Goal: Check status: Check status

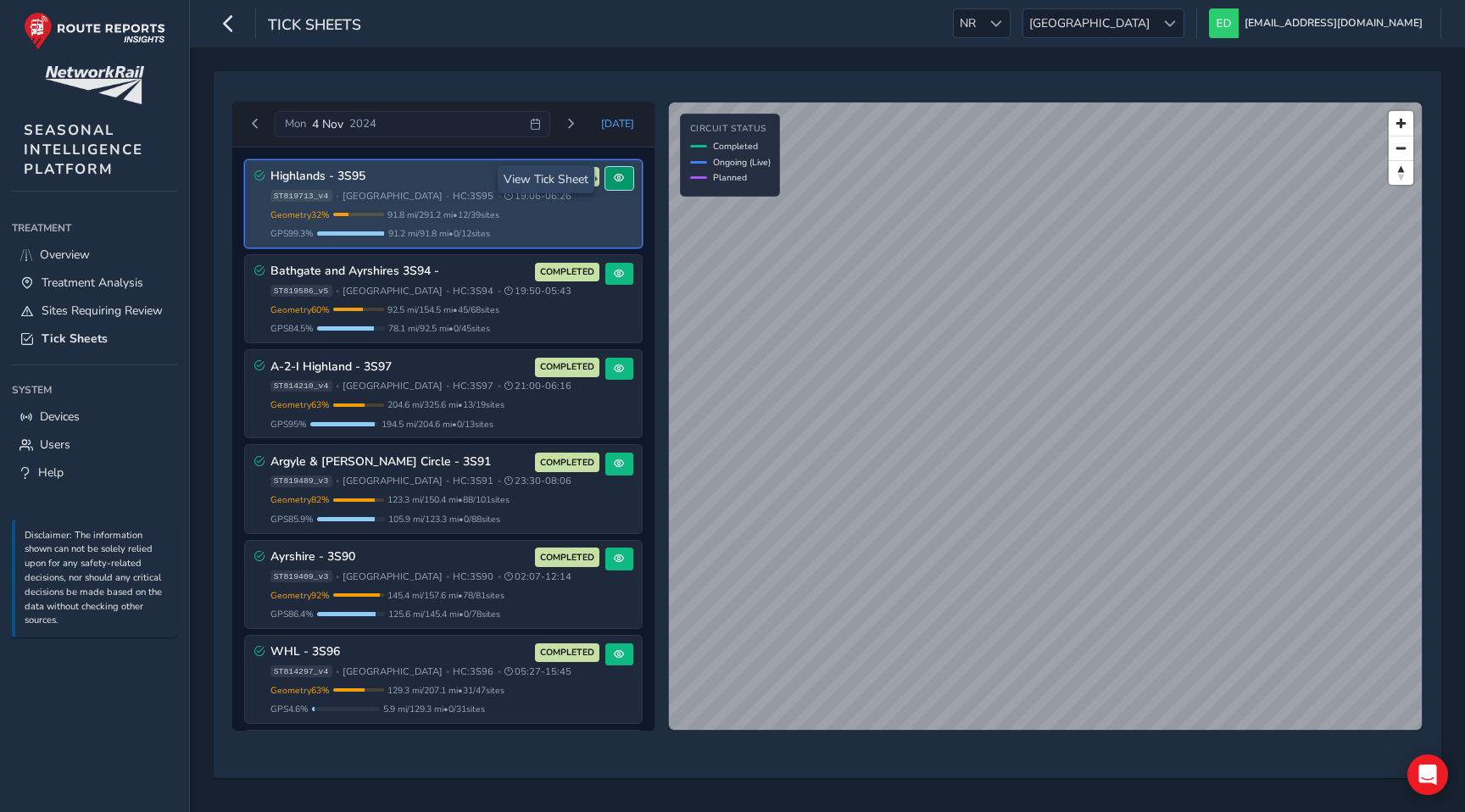
click at [619, 180] on button at bounding box center [620, 178] width 28 height 23
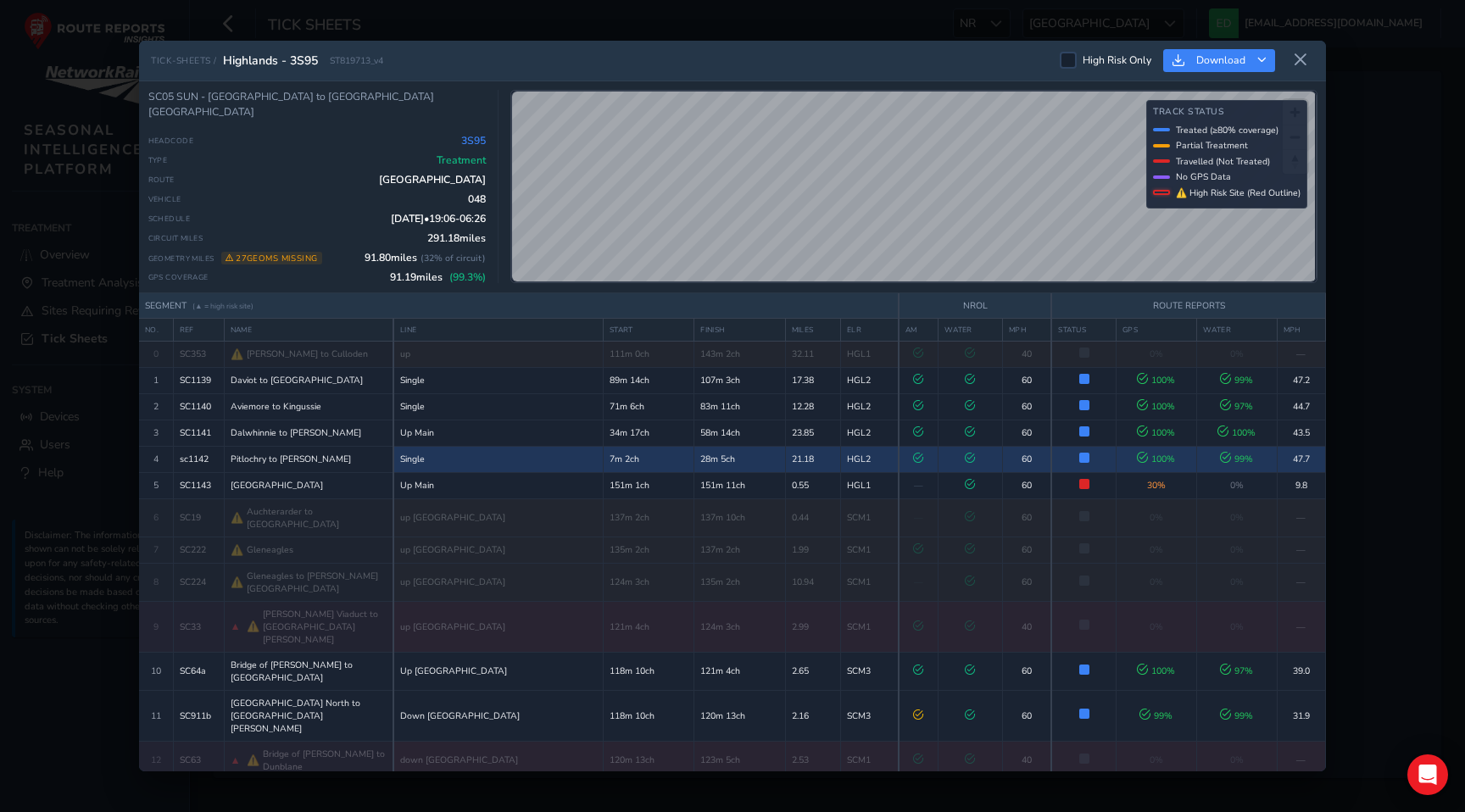
click at [840, 461] on td "HGL2" at bounding box center [869, 459] width 58 height 26
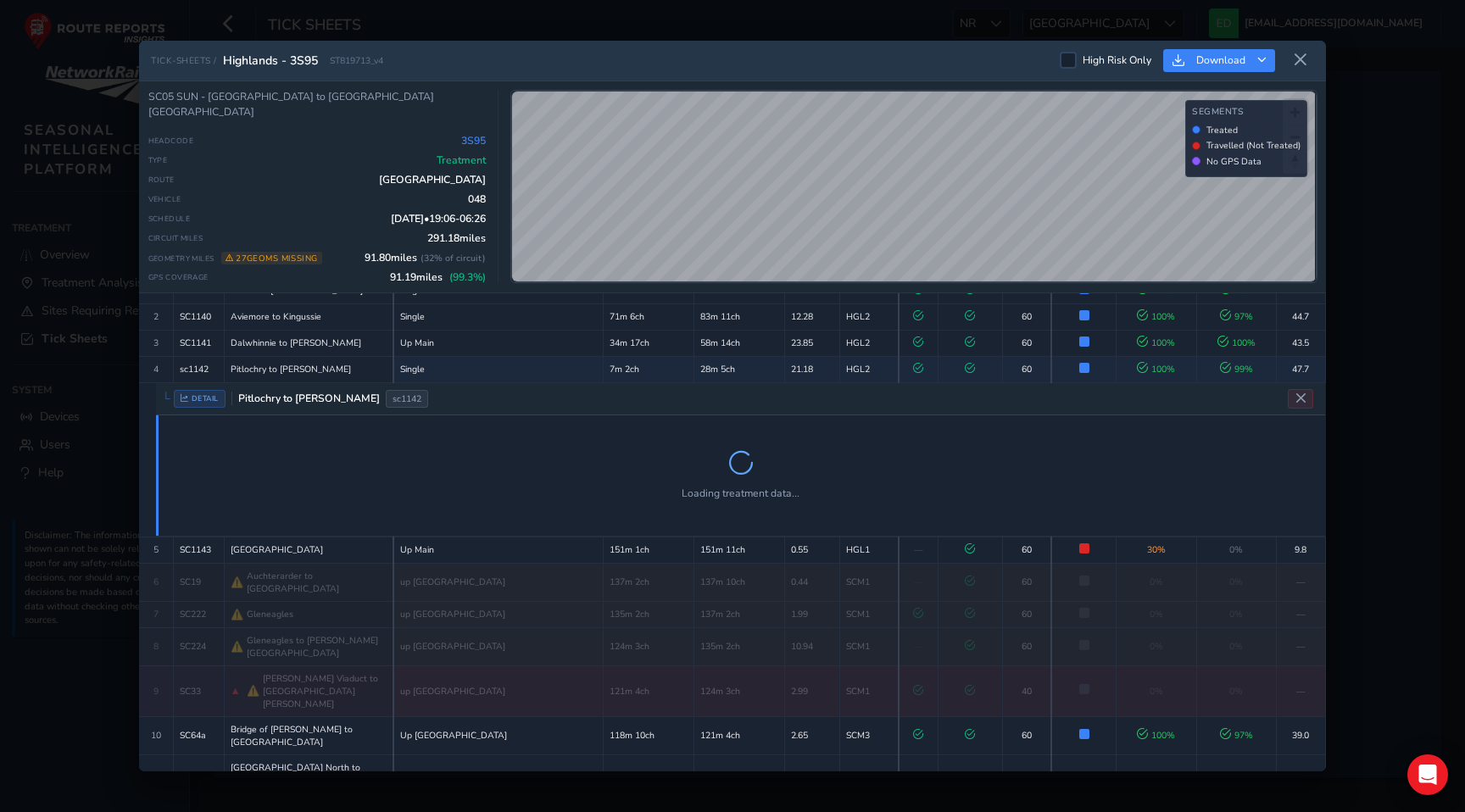
scroll to position [152, 0]
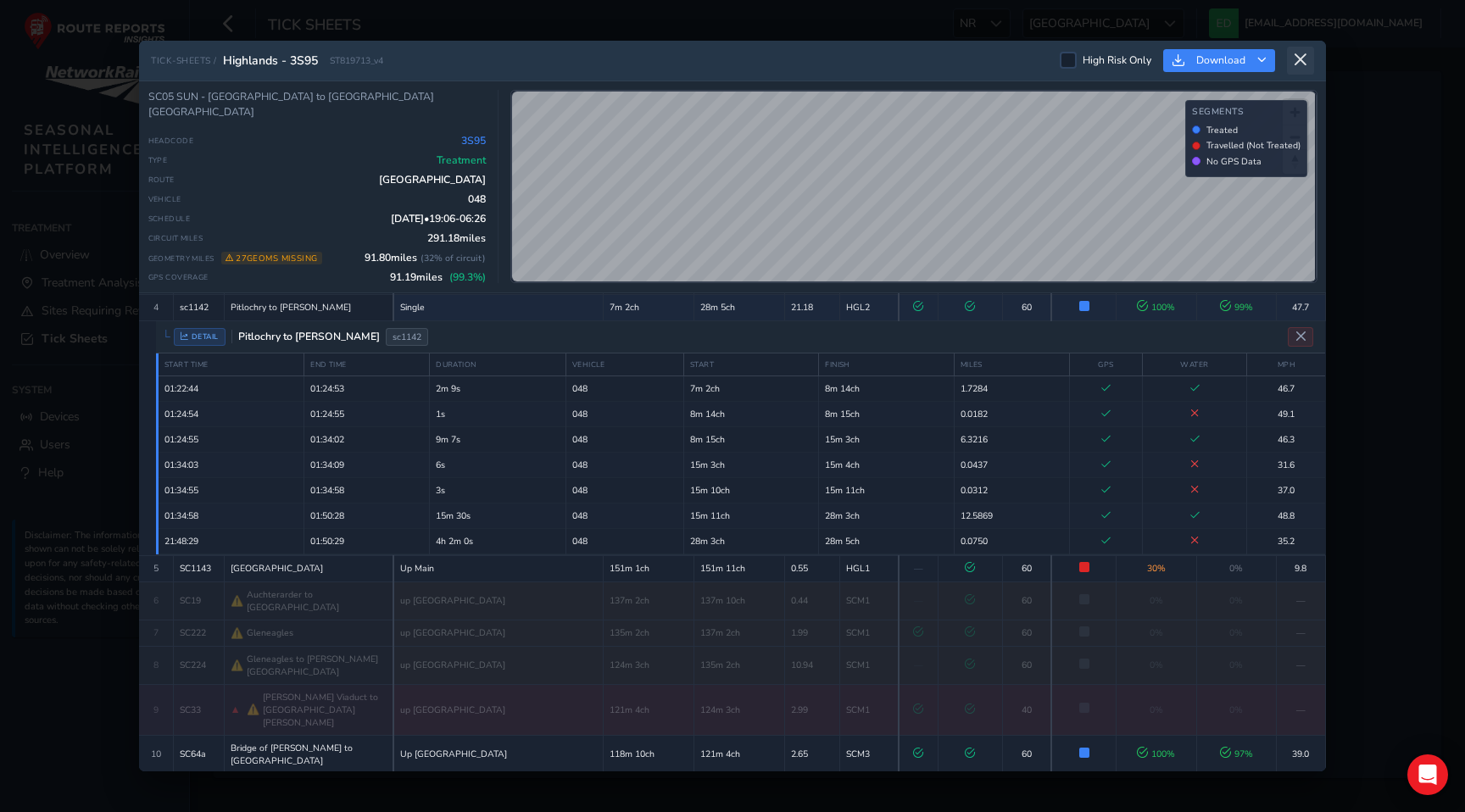
click at [1299, 69] on button at bounding box center [1300, 60] width 27 height 28
